Goal: Information Seeking & Learning: Learn about a topic

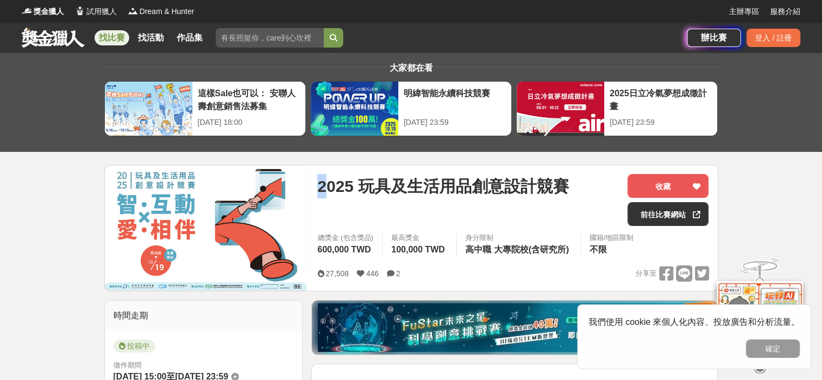
drag, startPoint x: 316, startPoint y: 181, endPoint x: 324, endPoint y: 189, distance: 10.7
click at [324, 189] on div "2025 玩具及生活用品創意設計競賽 收藏 前往比賽網站 總獎金 (包含獎品) 600,000 TWD 最高獎金 100,000 TWD 身分限制 高中職 大…" at bounding box center [513, 227] width 409 height 125
click at [365, 197] on span "2025 玩具及生活用品創意設計競賽" at bounding box center [442, 186] width 251 height 24
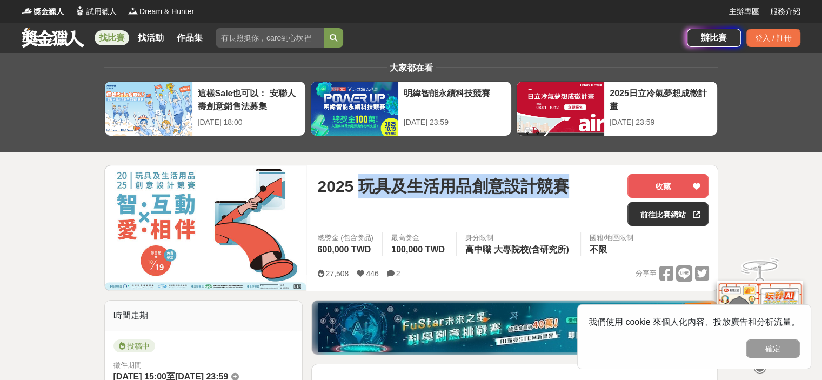
drag, startPoint x: 364, startPoint y: 182, endPoint x: 569, endPoint y: 184, distance: 204.4
click at [569, 184] on span "2025 玩具及生活用品創意設計競賽" at bounding box center [442, 186] width 251 height 24
copy span "玩具及生活用品創意設計競賽"
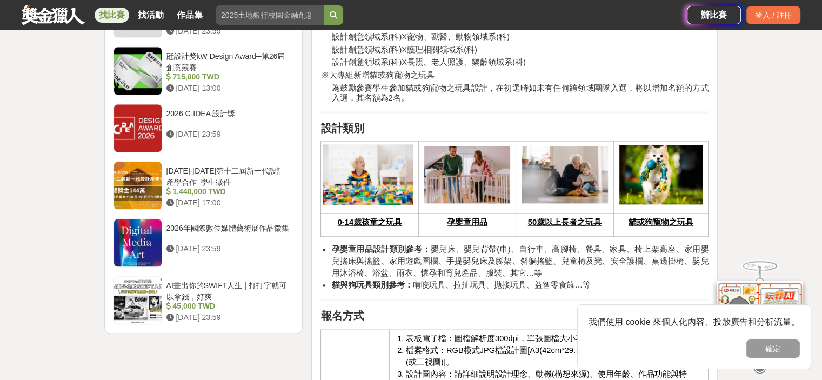
scroll to position [1352, 0]
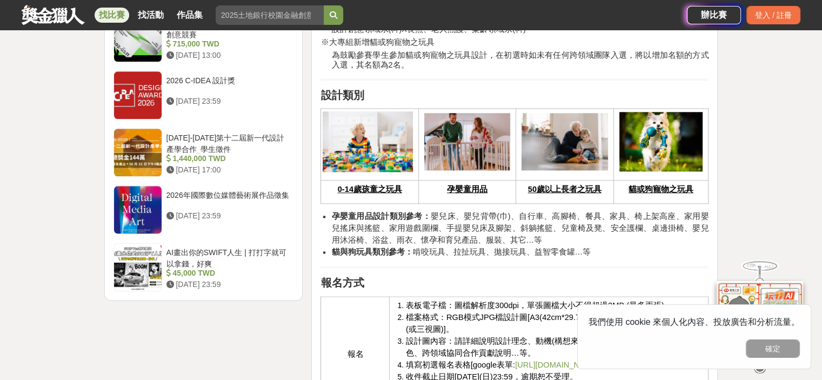
click at [357, 185] on u "0-14歲孩童之玩具" at bounding box center [370, 189] width 64 height 9
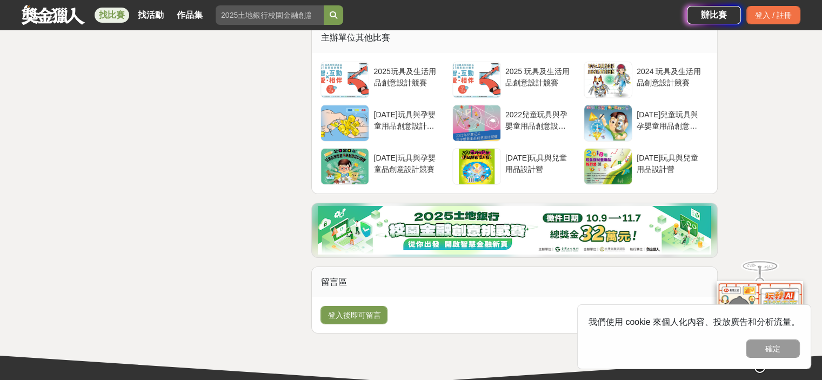
scroll to position [3514, 0]
